Goal: Task Accomplishment & Management: Use online tool/utility

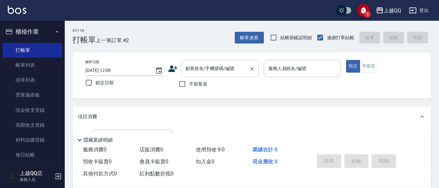
scroll to position [89, 0]
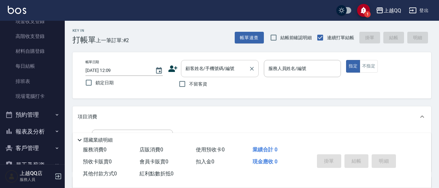
click at [209, 65] on input "顧客姓名/手機號碼/編號" at bounding box center [215, 68] width 62 height 11
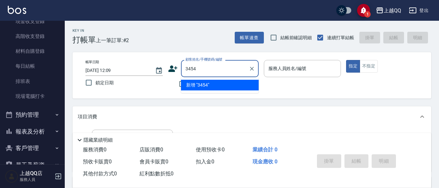
type input "3454"
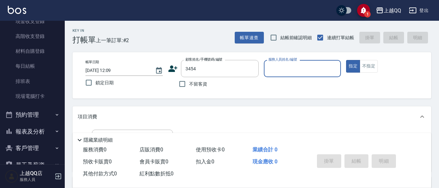
click at [346, 60] on button "指定" at bounding box center [353, 66] width 14 height 13
type button "true"
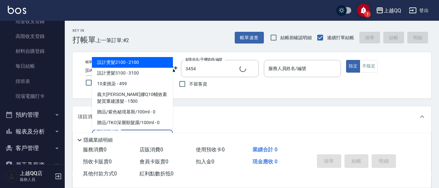
type input "101"
type input "[PERSON_NAME]/0987812026/3454"
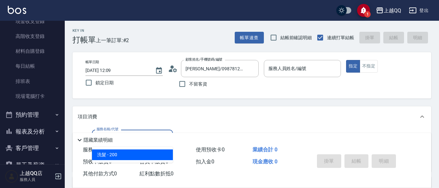
type input "101"
type input "佩怡-3"
type input "洗髮(101)"
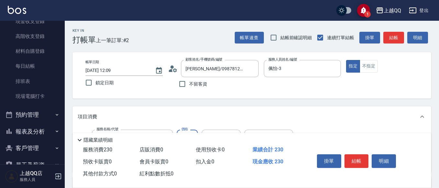
type input "230"
type input "佩怡-3"
click at [346, 156] on button "結帳" at bounding box center [356, 161] width 24 height 14
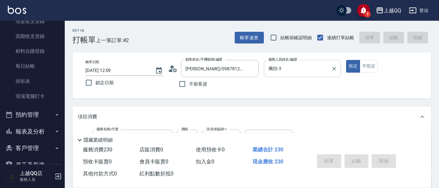
type input "[DATE] 13:27"
